Goal: Find specific page/section: Find specific page/section

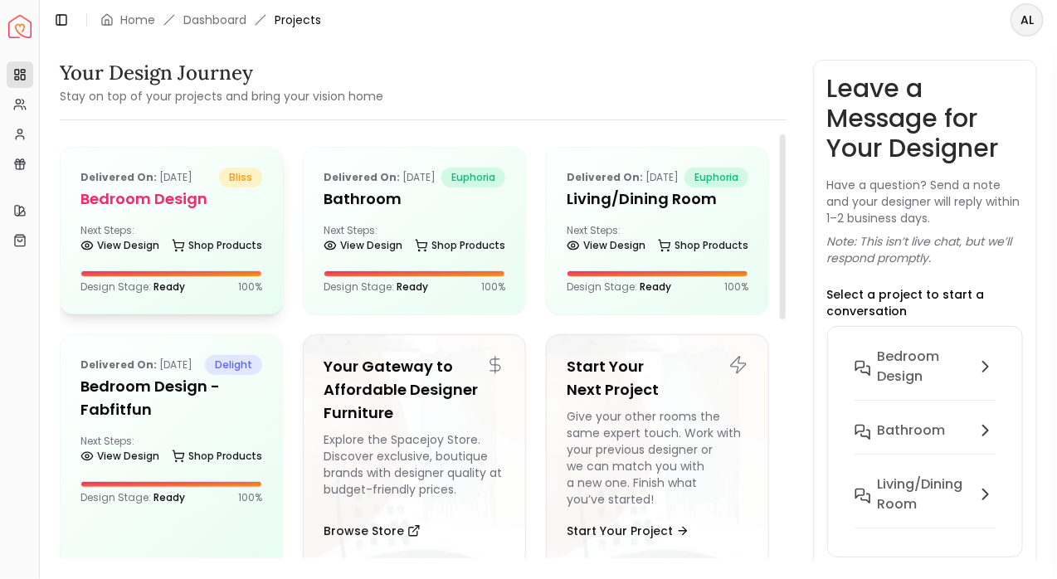
click at [163, 203] on h5 "Bedroom design" at bounding box center [171, 199] width 182 height 23
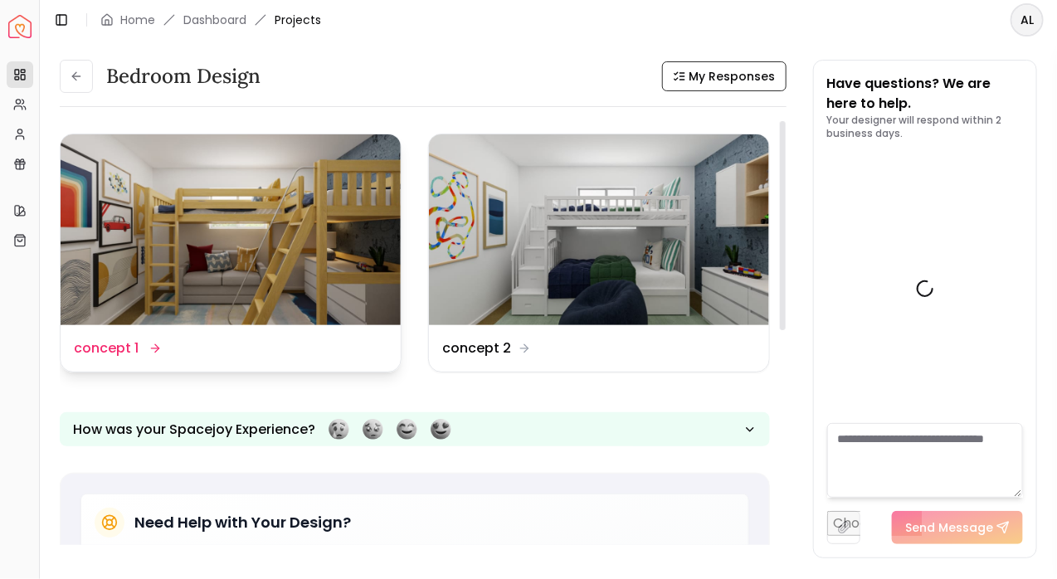
click at [321, 241] on img at bounding box center [231, 229] width 340 height 191
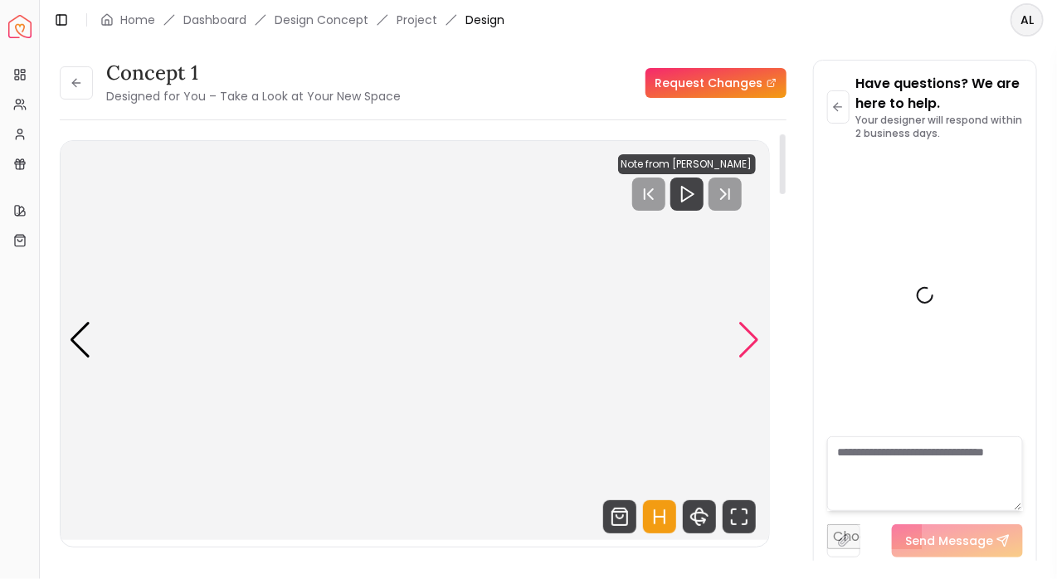
scroll to position [1807, 0]
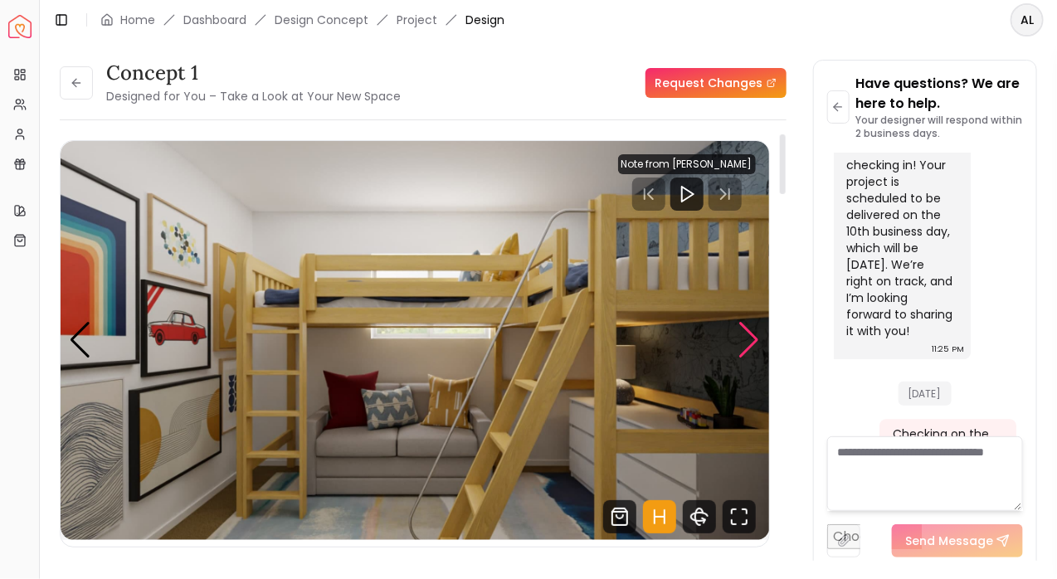
click at [754, 332] on div "Next slide" at bounding box center [749, 340] width 22 height 37
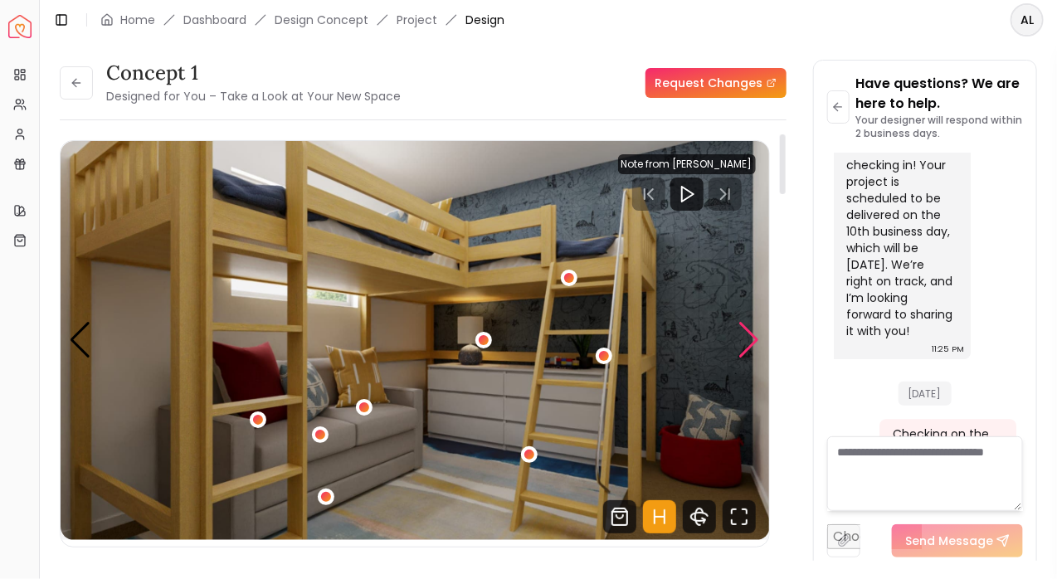
click at [752, 334] on div "Next slide" at bounding box center [749, 340] width 22 height 37
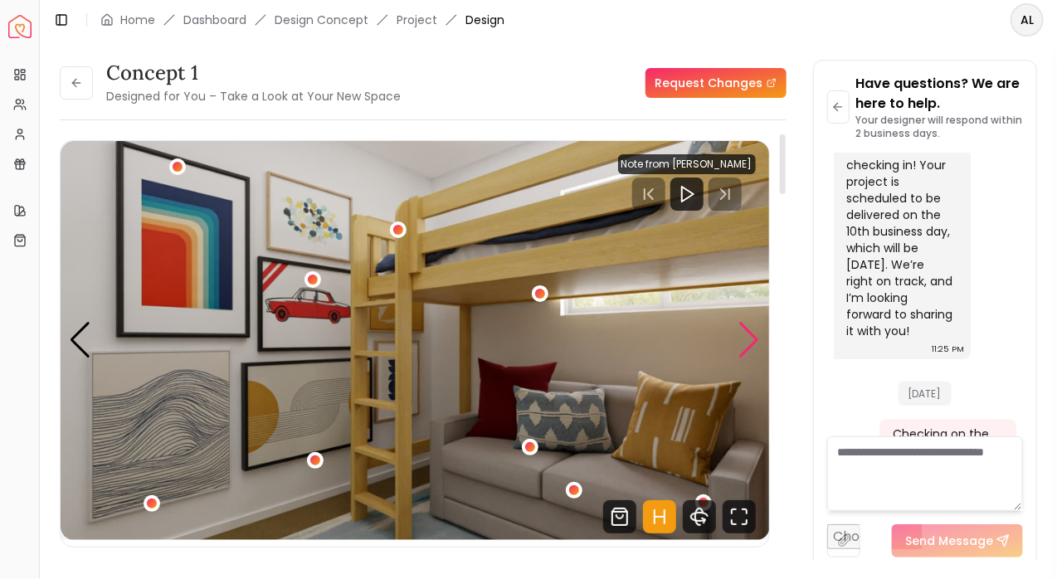
click at [752, 334] on div "Next slide" at bounding box center [749, 340] width 22 height 37
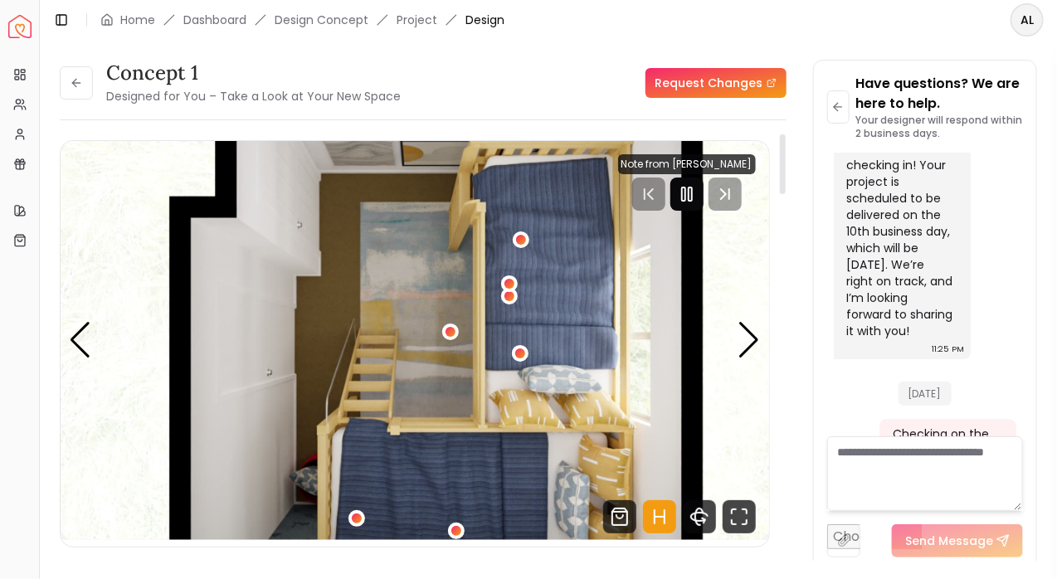
click at [683, 188] on rect "Pause" at bounding box center [683, 194] width 3 height 13
click at [745, 335] on div "Next slide" at bounding box center [749, 340] width 22 height 37
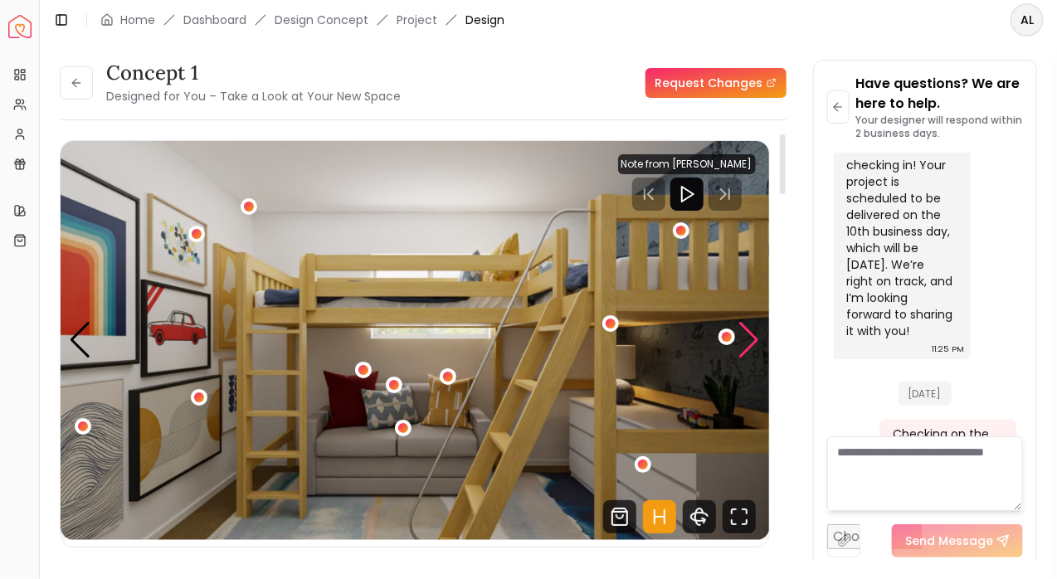
click at [748, 338] on div "Next slide" at bounding box center [749, 340] width 22 height 37
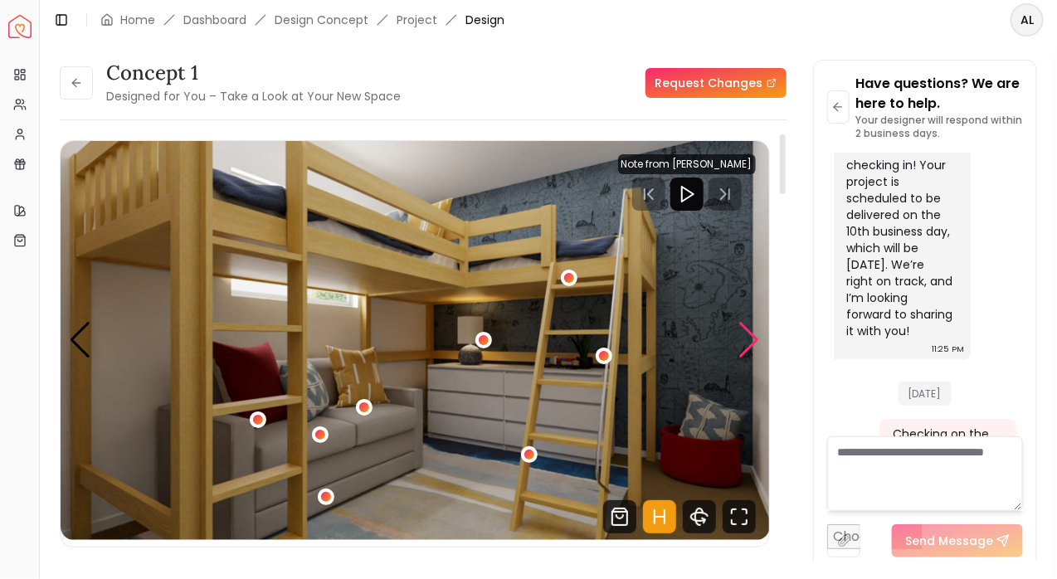
click at [748, 339] on div "Next slide" at bounding box center [749, 340] width 22 height 37
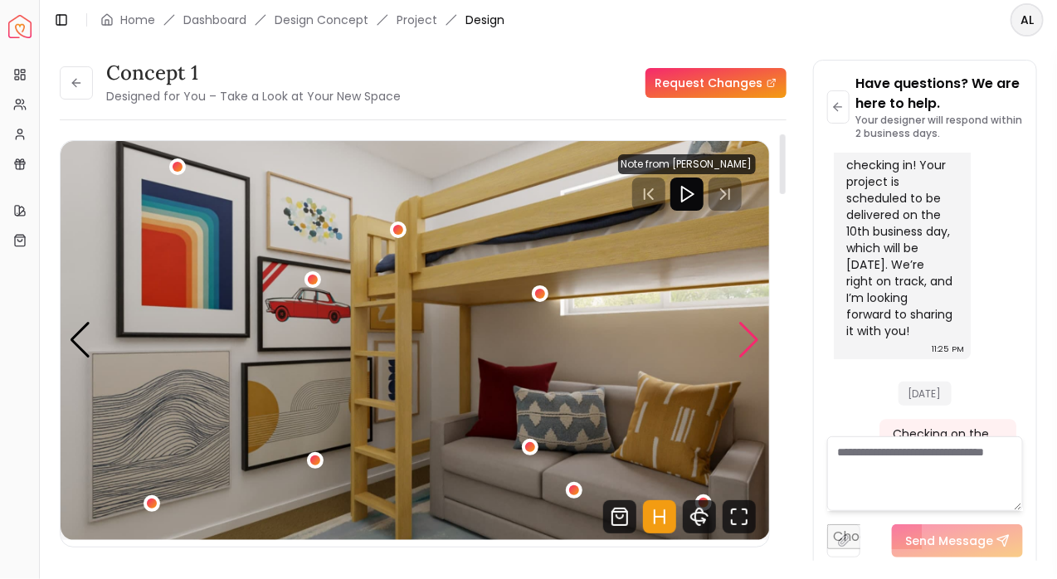
click at [750, 340] on div "Next slide" at bounding box center [749, 340] width 22 height 37
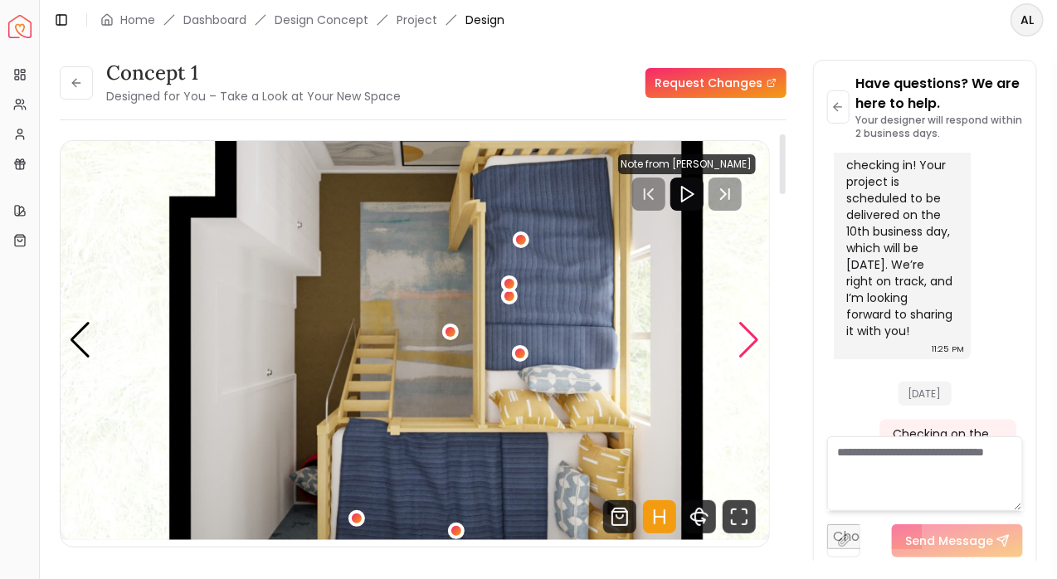
click at [750, 340] on div "Next slide" at bounding box center [749, 340] width 22 height 37
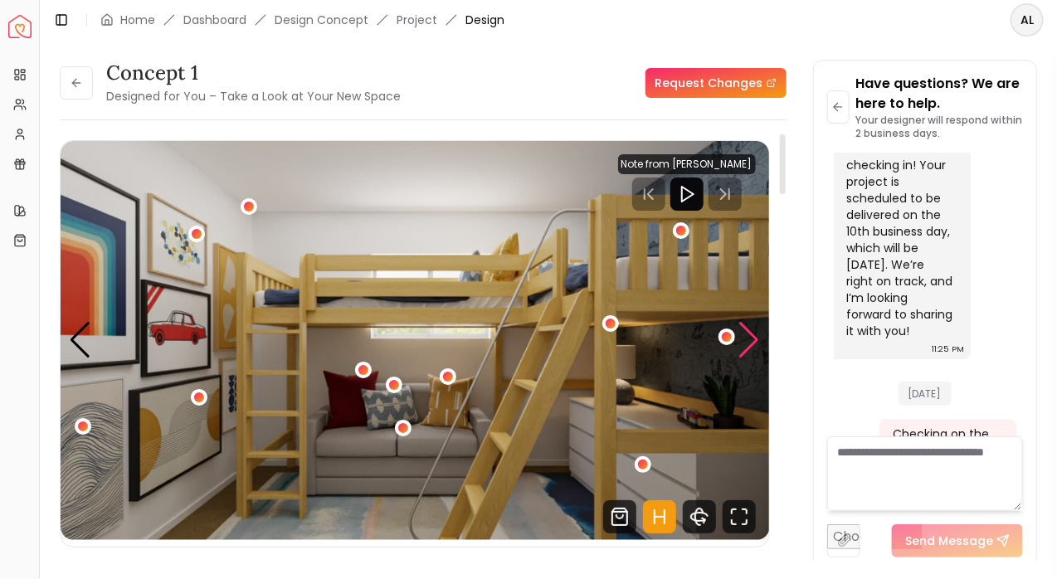
click at [750, 340] on div "Next slide" at bounding box center [749, 340] width 22 height 37
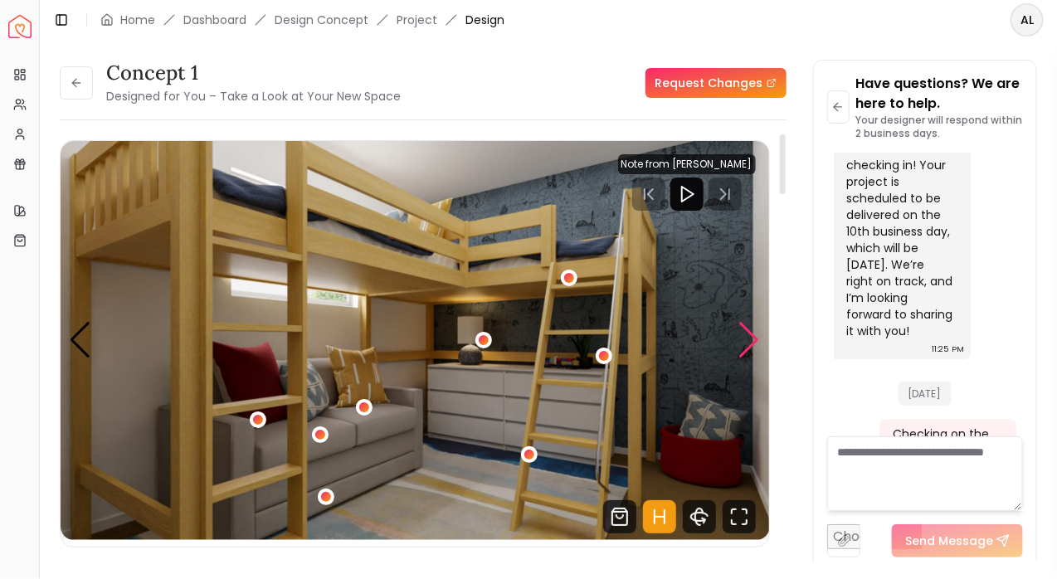
click at [750, 340] on div "Next slide" at bounding box center [749, 340] width 22 height 37
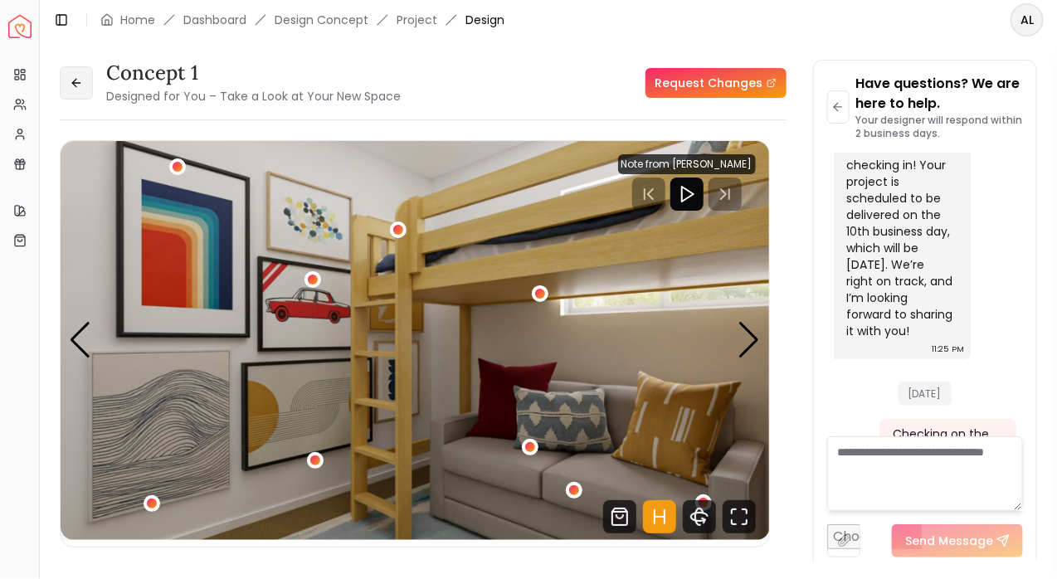
click at [80, 78] on icon at bounding box center [76, 82] width 13 height 13
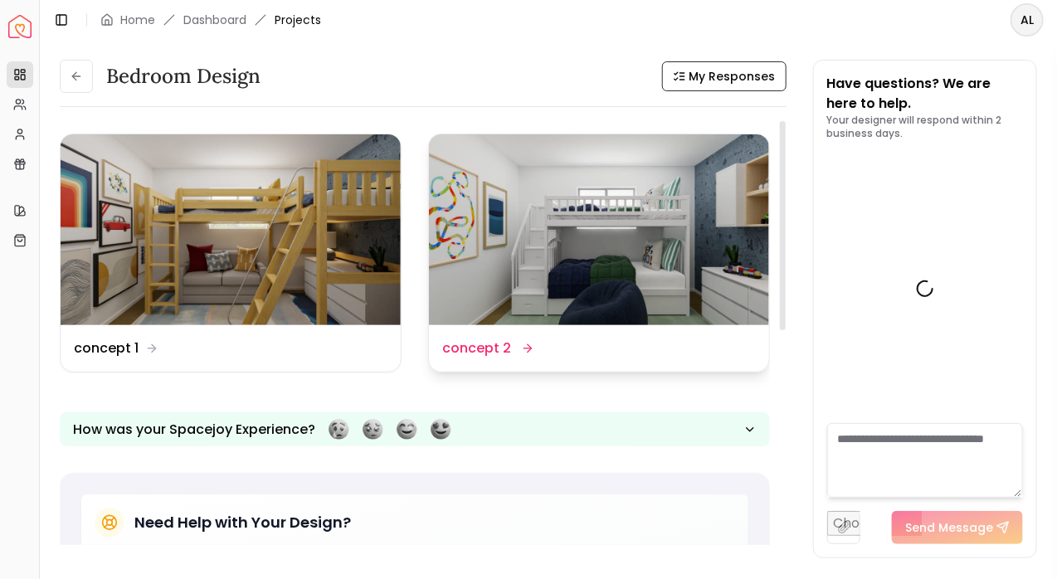
click at [581, 263] on img at bounding box center [599, 229] width 340 height 191
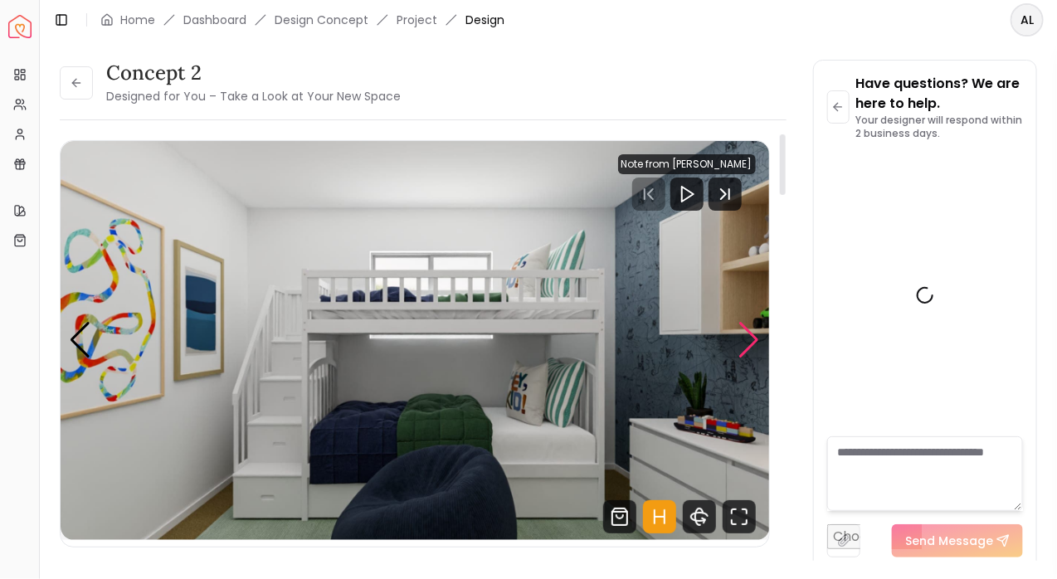
click at [749, 335] on div "Next slide" at bounding box center [749, 340] width 22 height 37
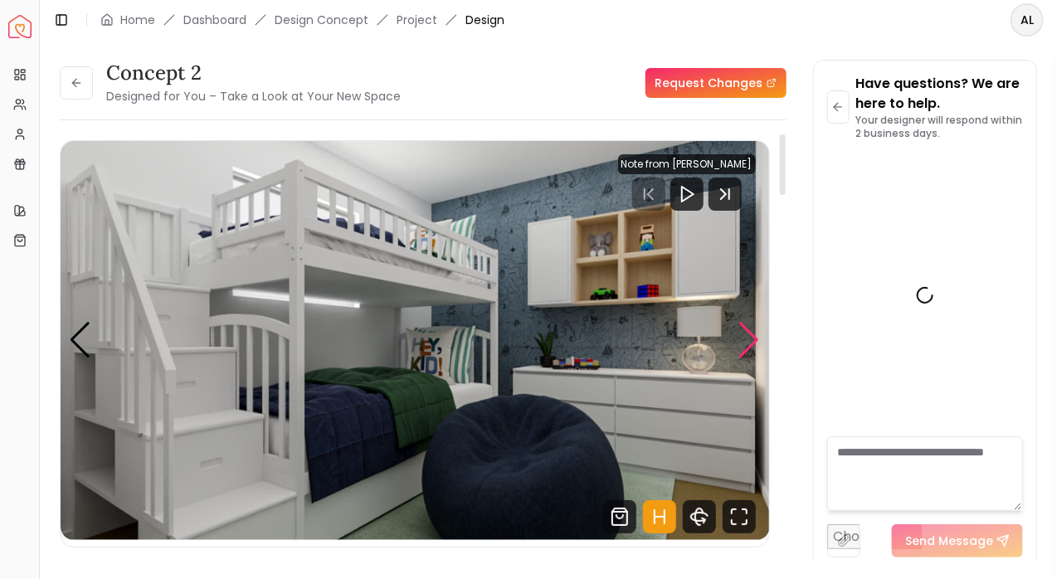
click at [753, 340] on div "Next slide" at bounding box center [749, 340] width 22 height 37
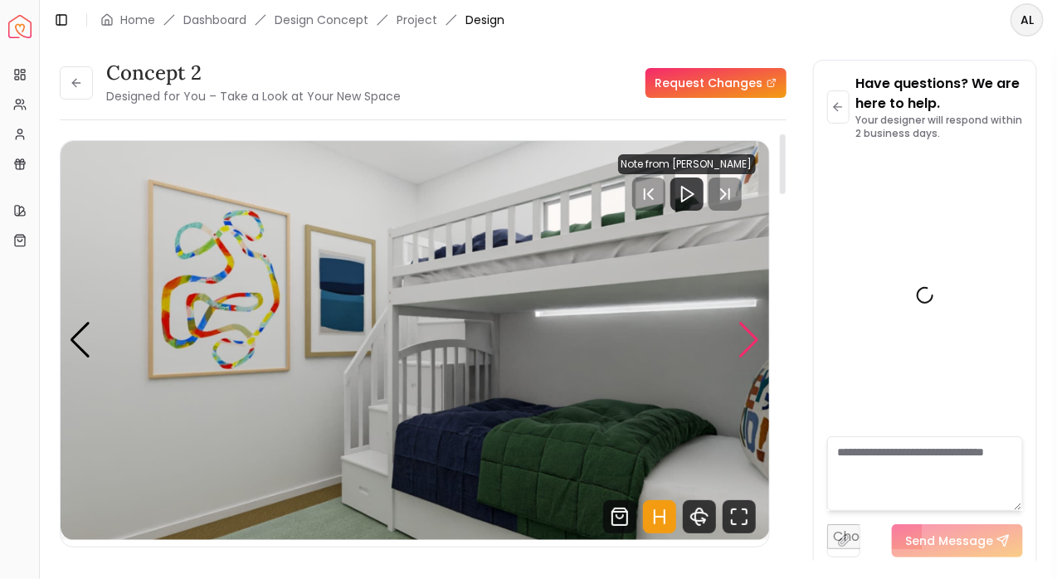
click at [753, 341] on div "Next slide" at bounding box center [749, 340] width 22 height 37
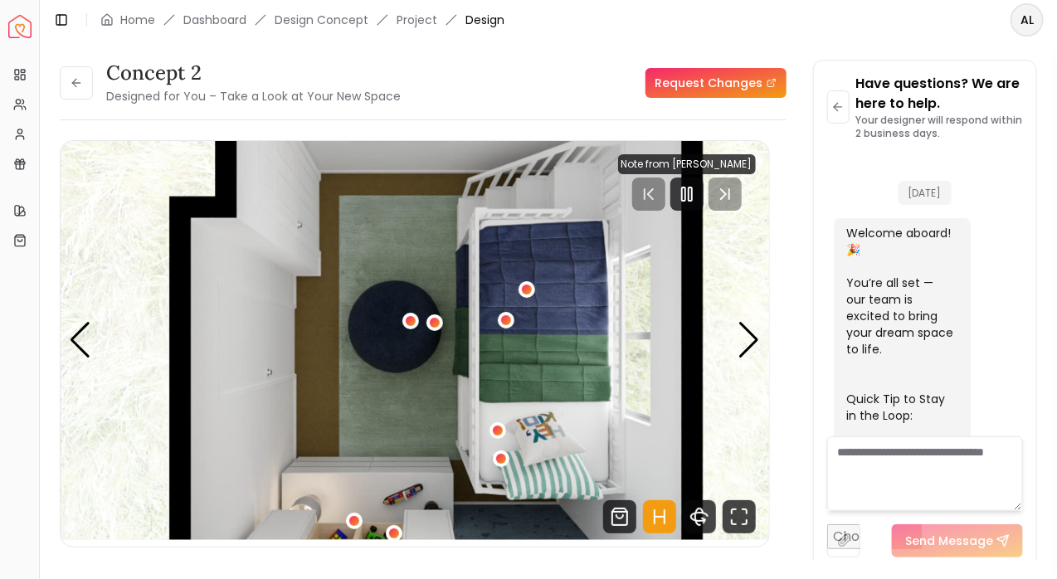
scroll to position [1807, 0]
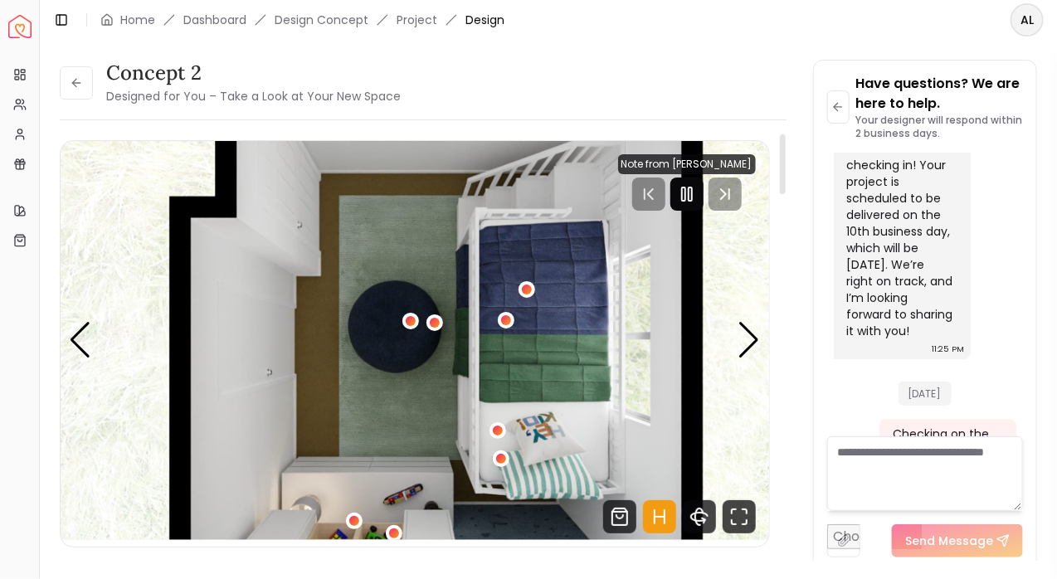
click at [691, 197] on icon "Pause" at bounding box center [687, 194] width 20 height 20
click at [752, 328] on div "Next slide" at bounding box center [749, 340] width 22 height 37
